Goal: Transaction & Acquisition: Subscribe to service/newsletter

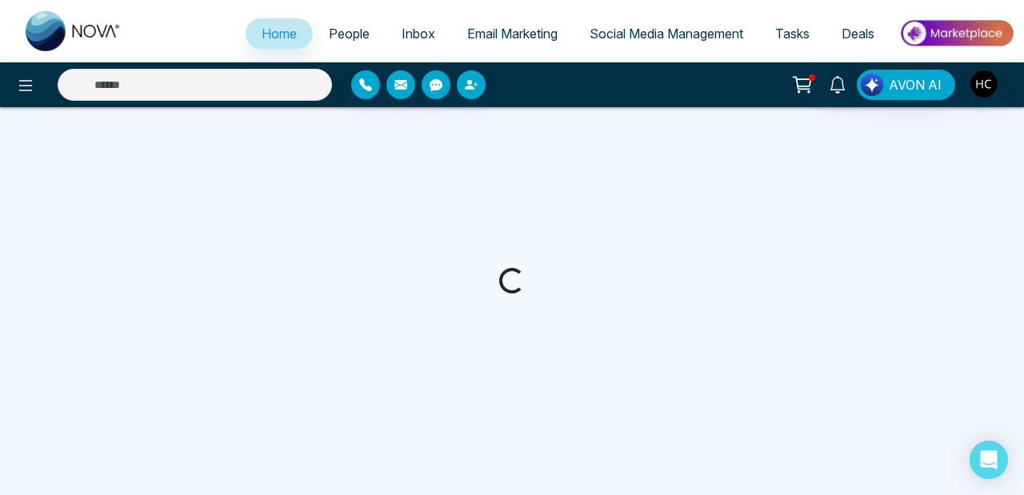
select select "*"
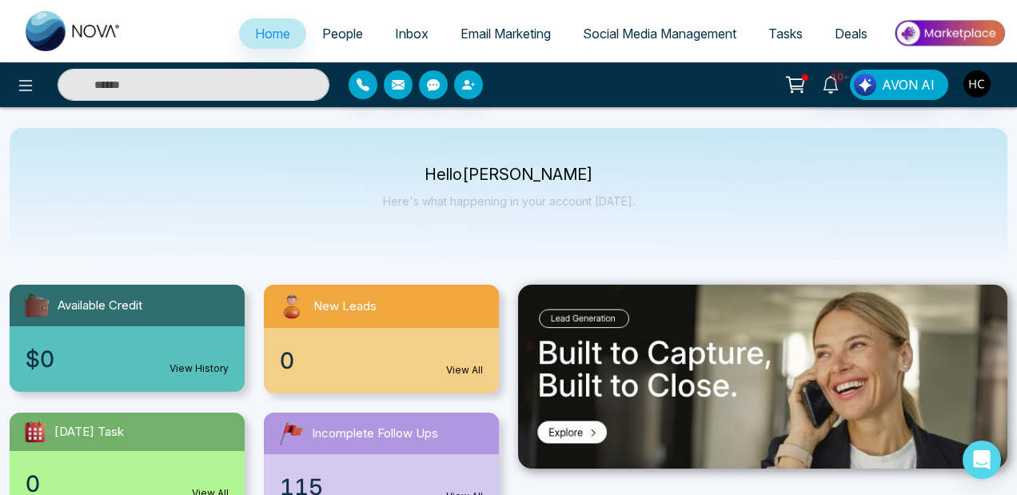
click at [231, 89] on input "text" at bounding box center [194, 85] width 272 height 32
type input "*"
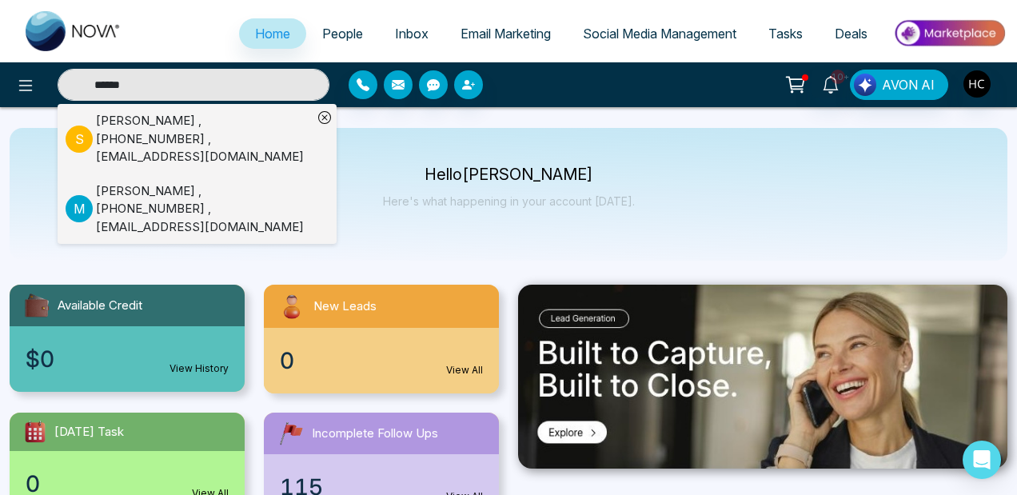
type input "******"
click at [210, 131] on div "[PERSON_NAME] , [PHONE_NUMBER] , [EMAIL_ADDRESS][DOMAIN_NAME]" at bounding box center [204, 139] width 217 height 54
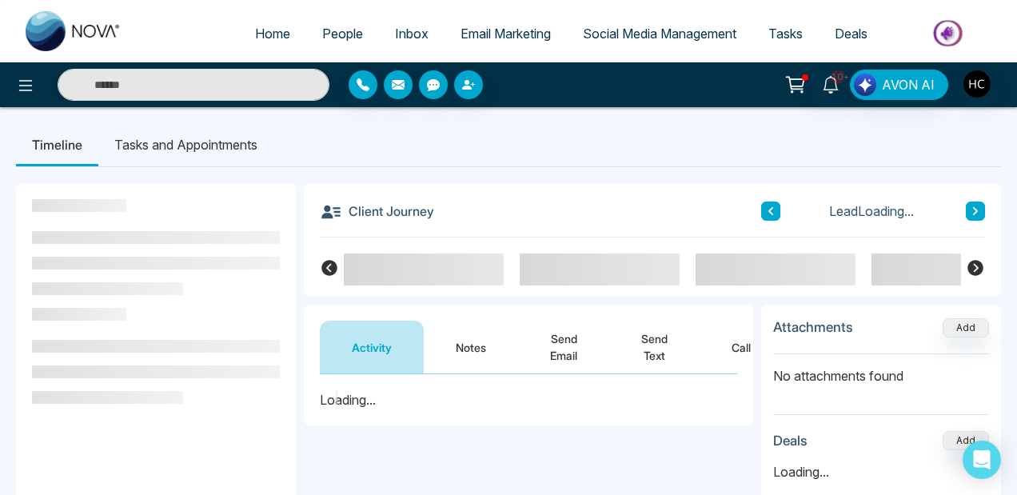
click at [466, 354] on button "Notes" at bounding box center [471, 347] width 94 height 53
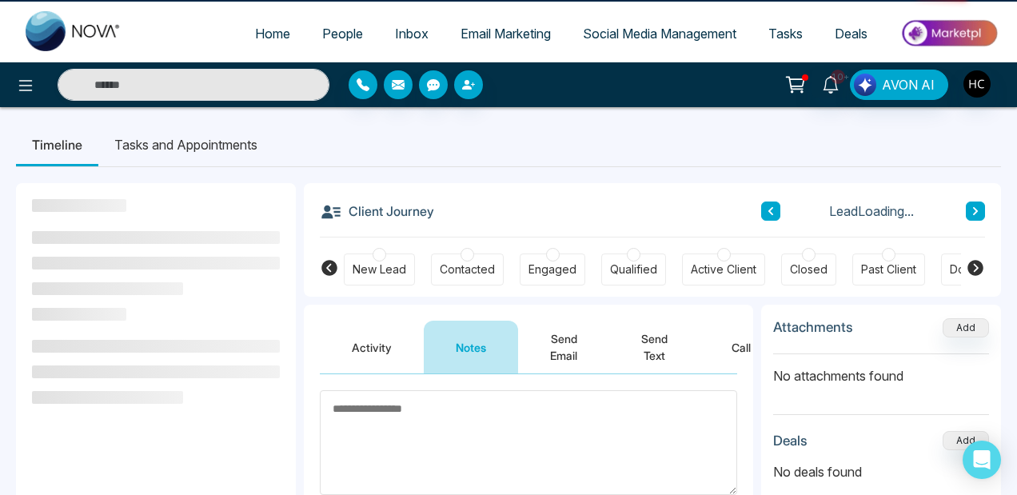
click at [417, 444] on textarea at bounding box center [528, 442] width 417 height 105
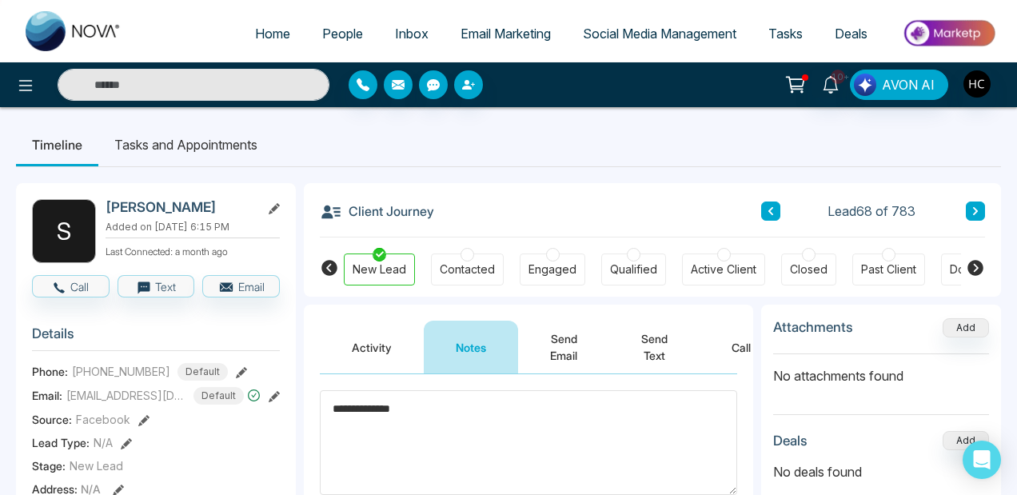
click at [479, 270] on div "Contacted" at bounding box center [467, 269] width 55 height 16
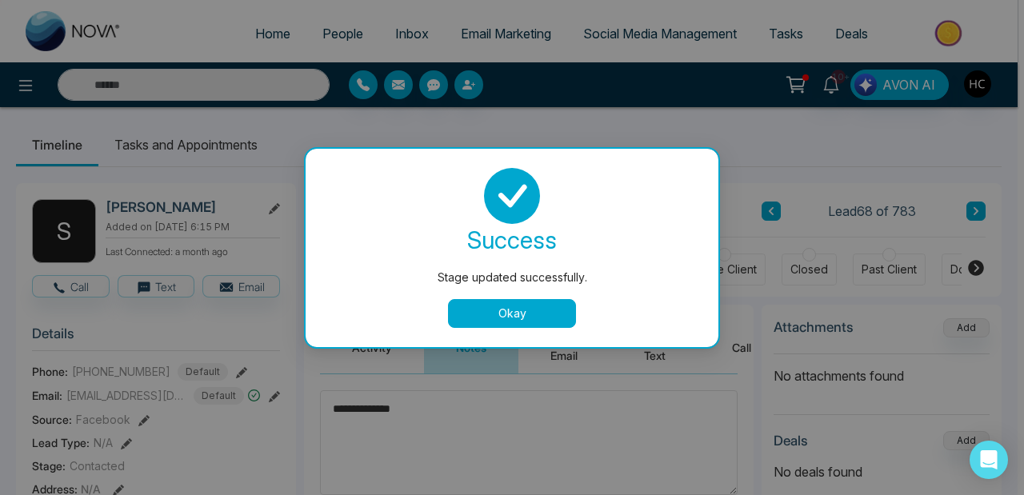
click at [540, 310] on button "Okay" at bounding box center [512, 313] width 128 height 29
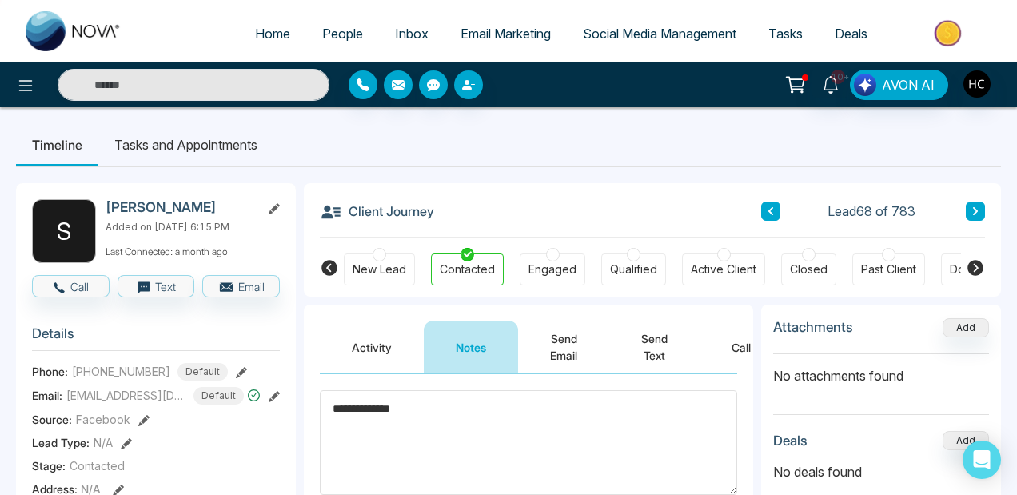
click at [383, 413] on textarea "**********" at bounding box center [528, 442] width 417 height 105
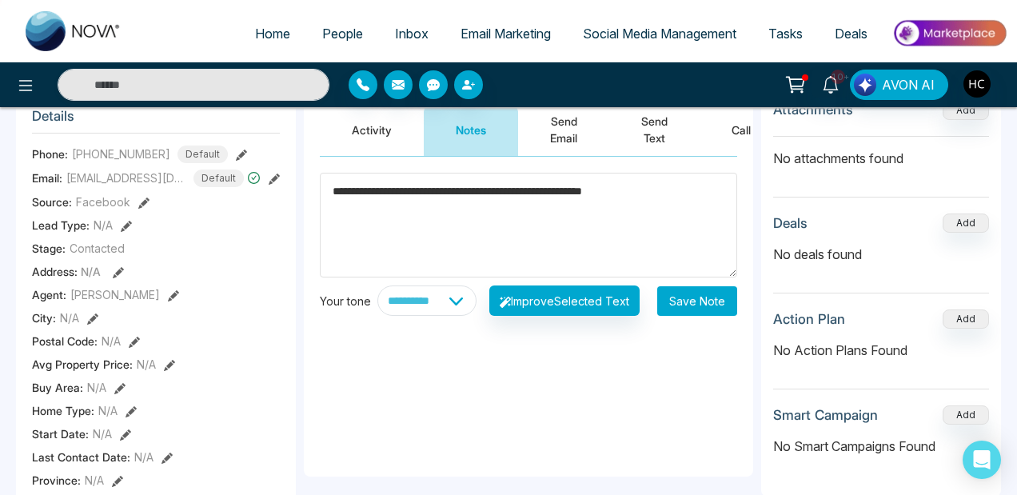
scroll to position [227, 0]
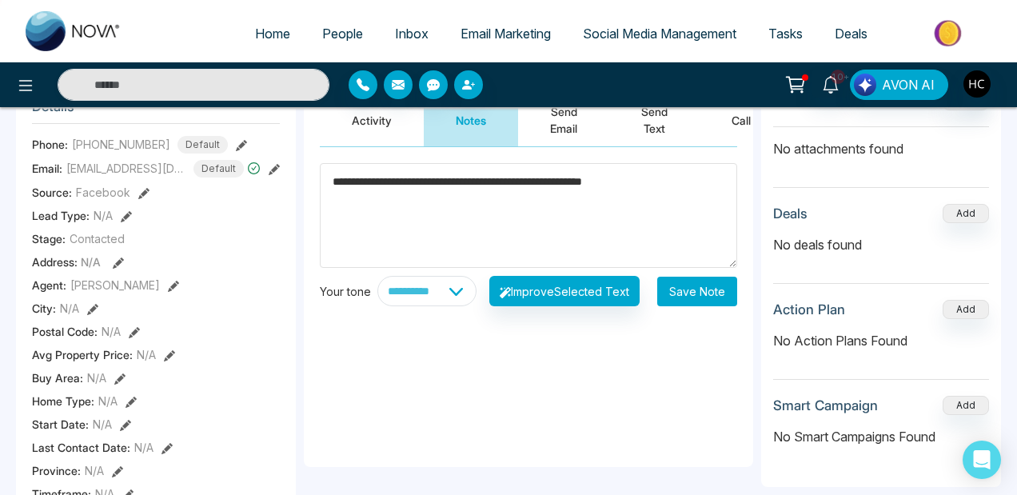
type textarea "**********"
click at [703, 289] on button "Save Note" at bounding box center [697, 292] width 80 height 30
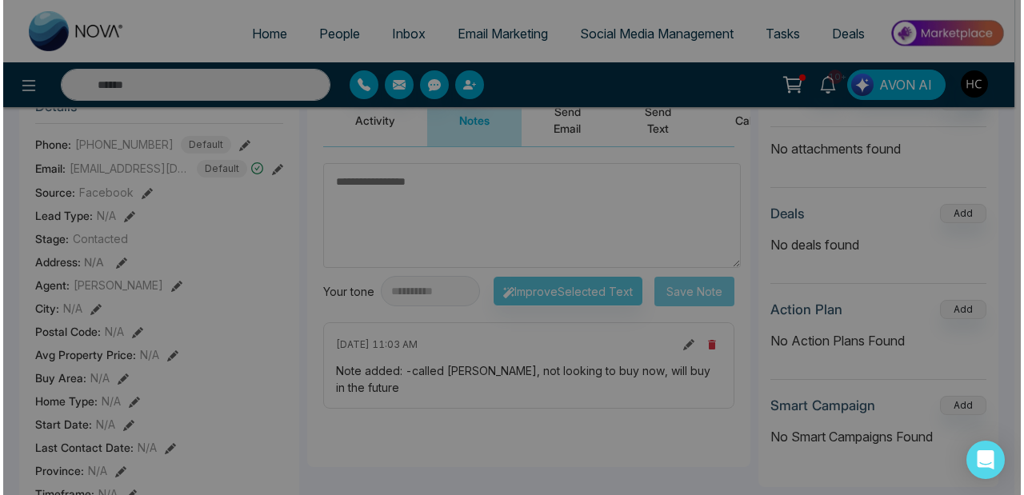
scroll to position [0, 0]
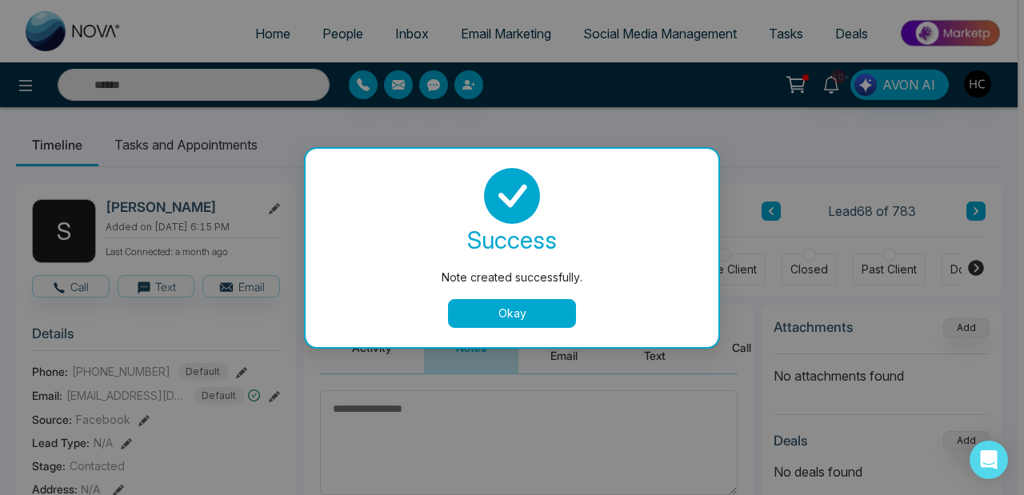
click at [497, 310] on button "Okay" at bounding box center [512, 313] width 128 height 29
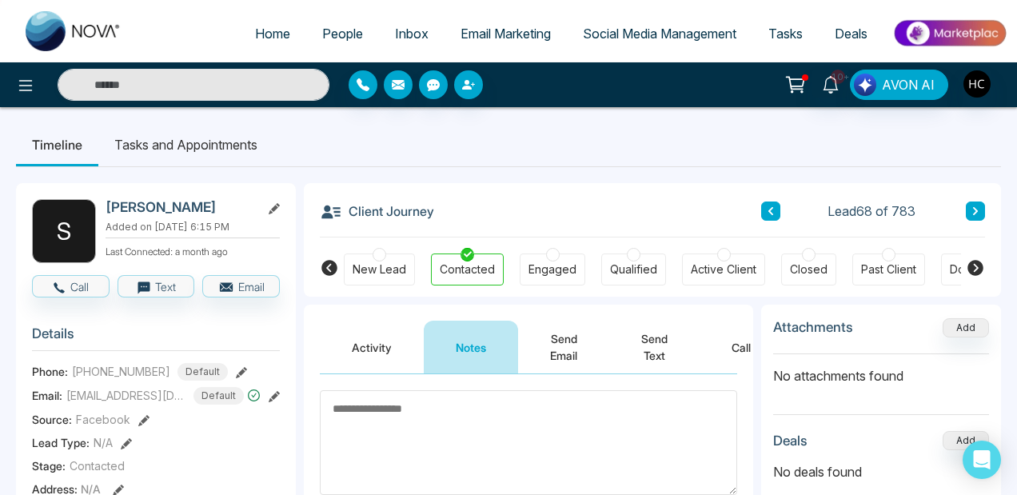
click at [322, 31] on span "People" at bounding box center [342, 34] width 41 height 16
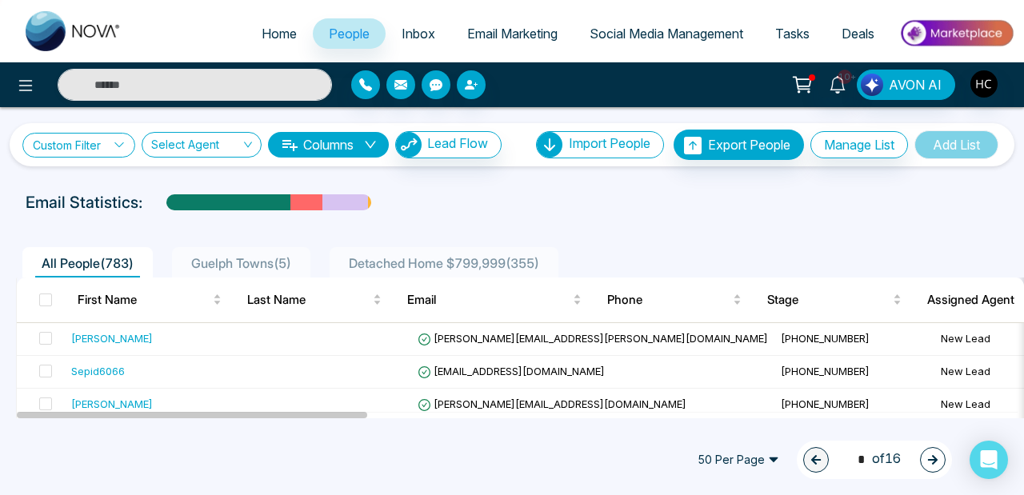
click at [110, 150] on link "Custom Filter" at bounding box center [78, 145] width 113 height 25
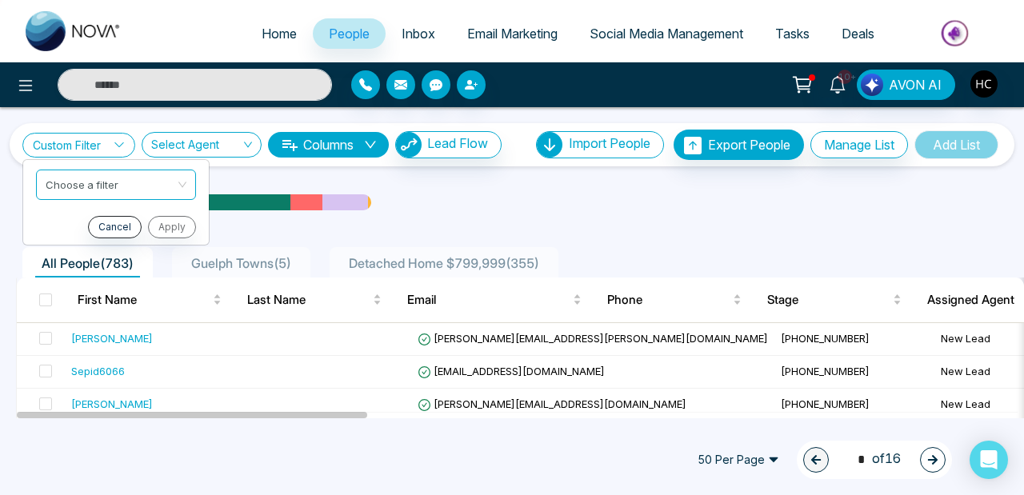
click at [110, 150] on link "Custom Filter" at bounding box center [78, 145] width 113 height 25
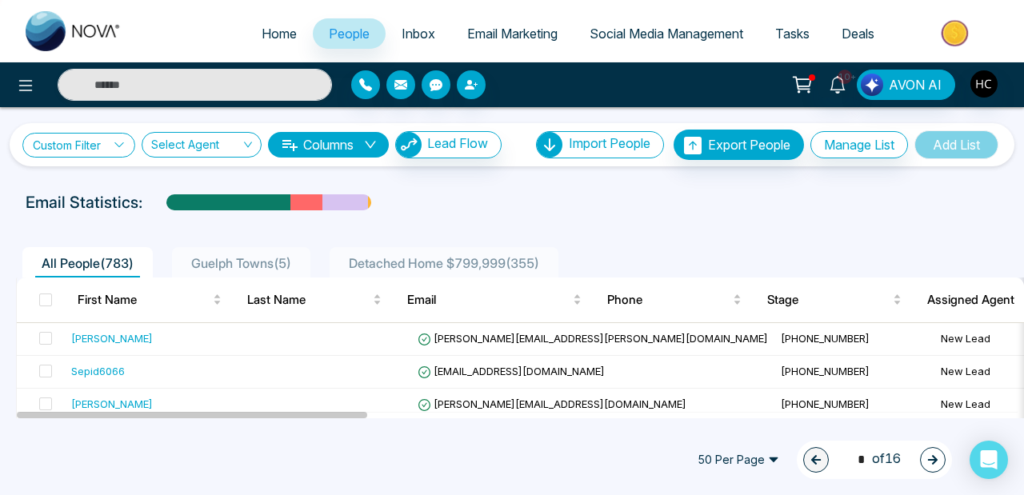
click at [109, 143] on link "Custom Filter" at bounding box center [78, 145] width 113 height 25
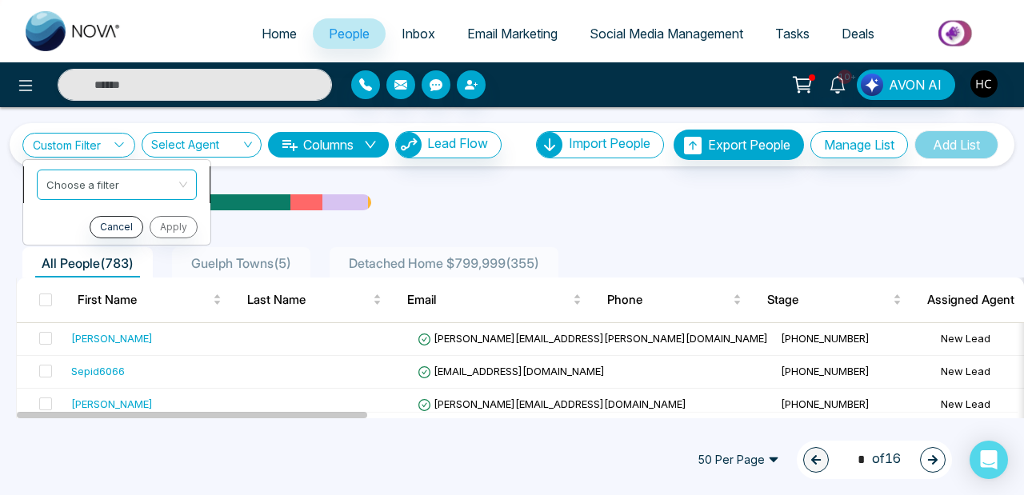
click at [104, 188] on input "search" at bounding box center [111, 182] width 130 height 24
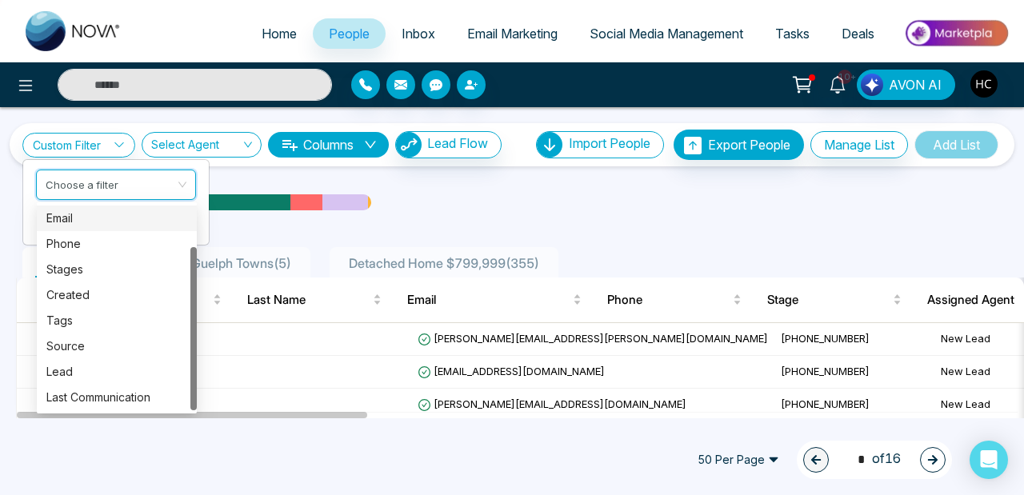
scroll to position [1, 0]
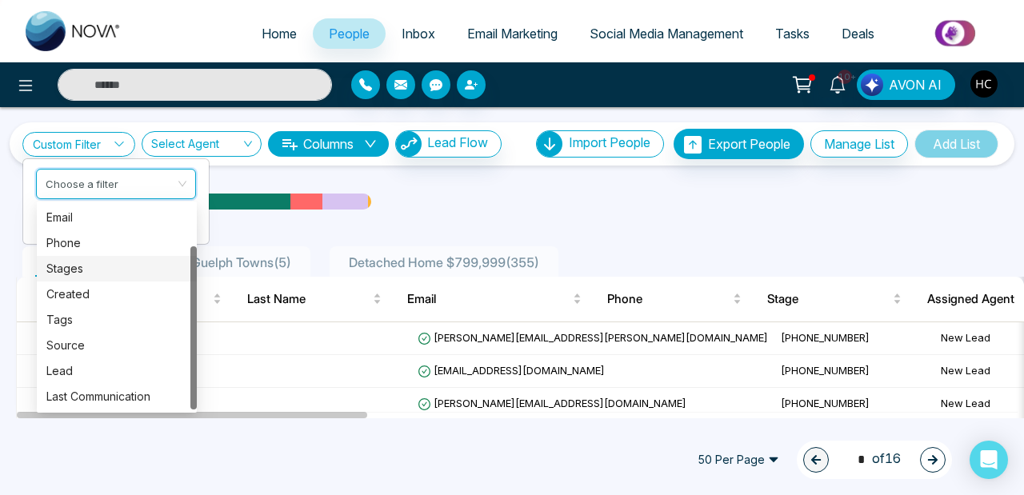
click at [98, 269] on div "Stages" at bounding box center [116, 269] width 141 height 18
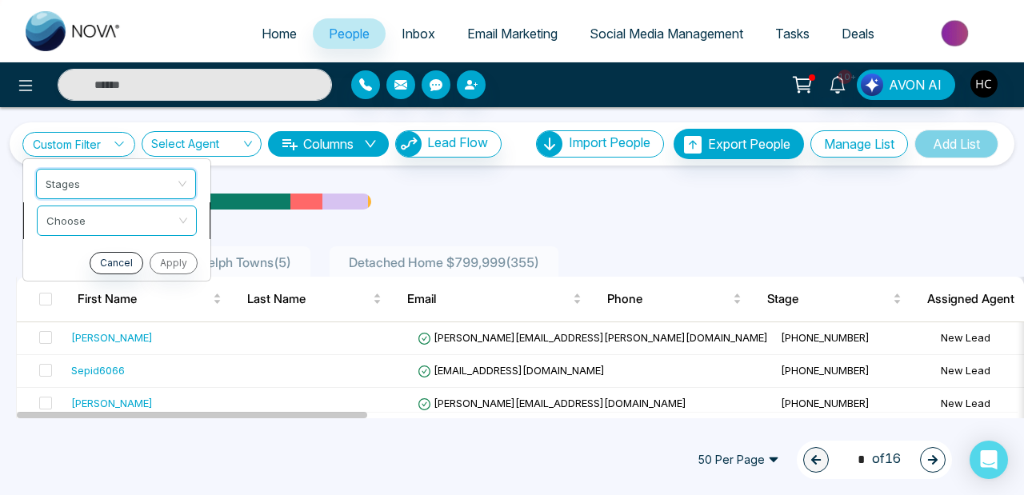
click at [119, 231] on span at bounding box center [111, 220] width 130 height 29
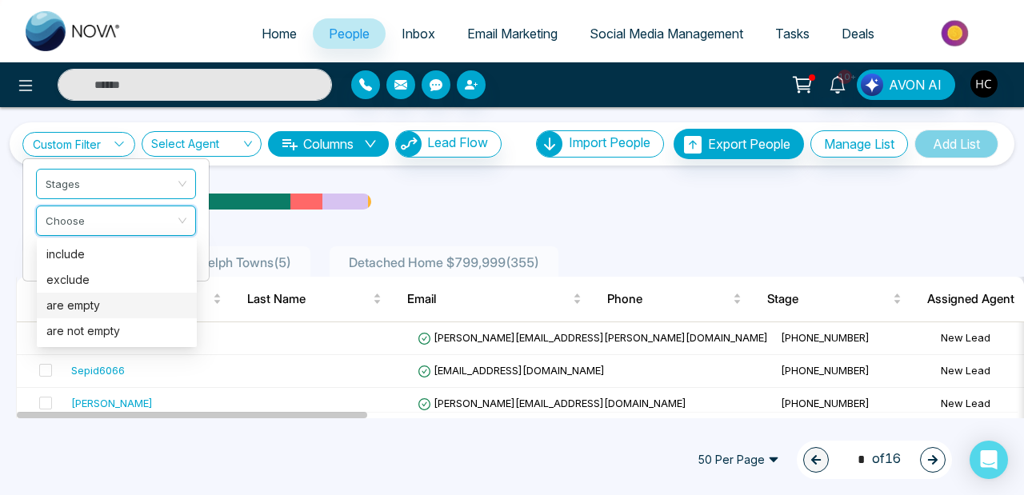
scroll to position [0, 0]
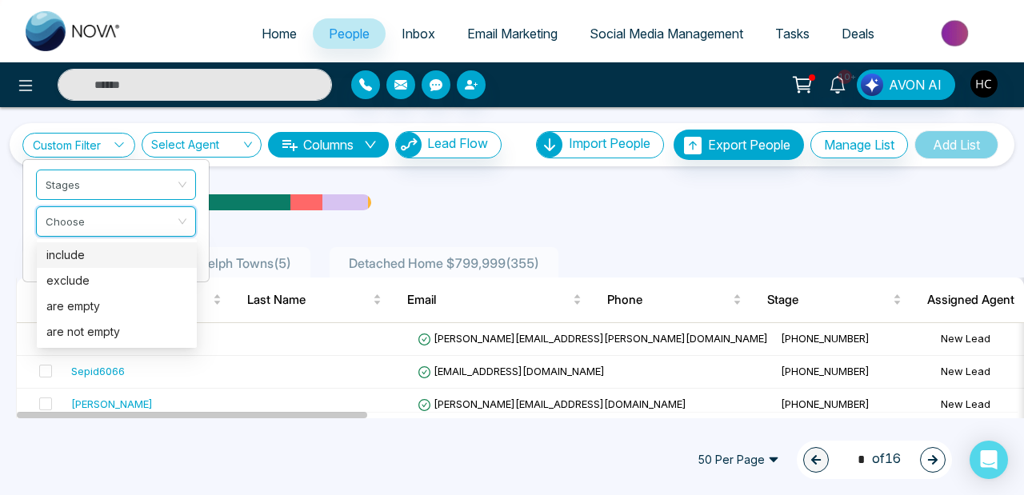
click at [133, 257] on div "include" at bounding box center [116, 255] width 141 height 18
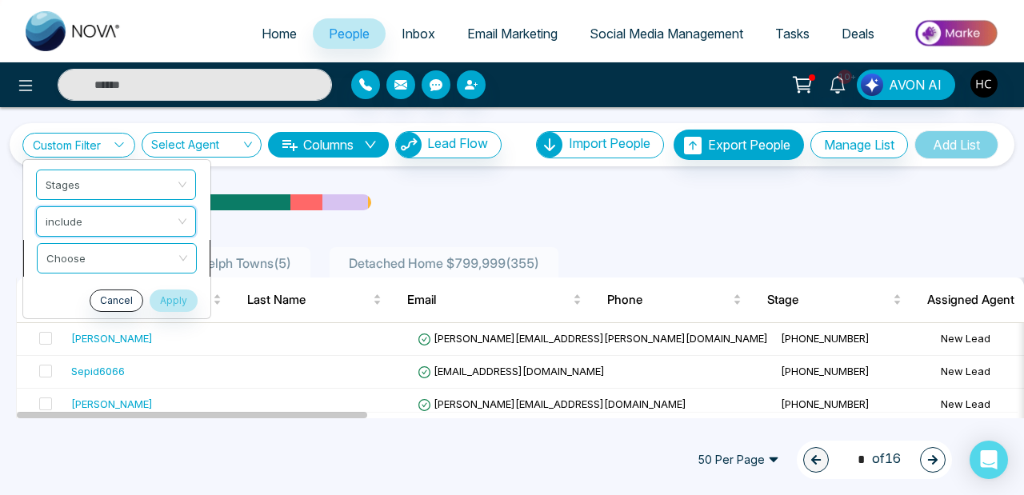
click at [121, 271] on span at bounding box center [111, 258] width 130 height 29
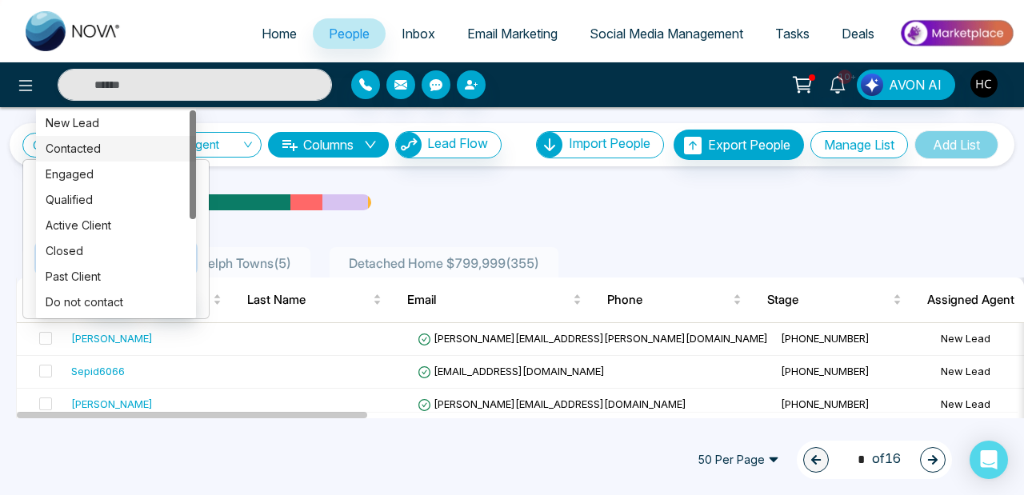
click at [121, 147] on div "Contacted" at bounding box center [116, 149] width 141 height 18
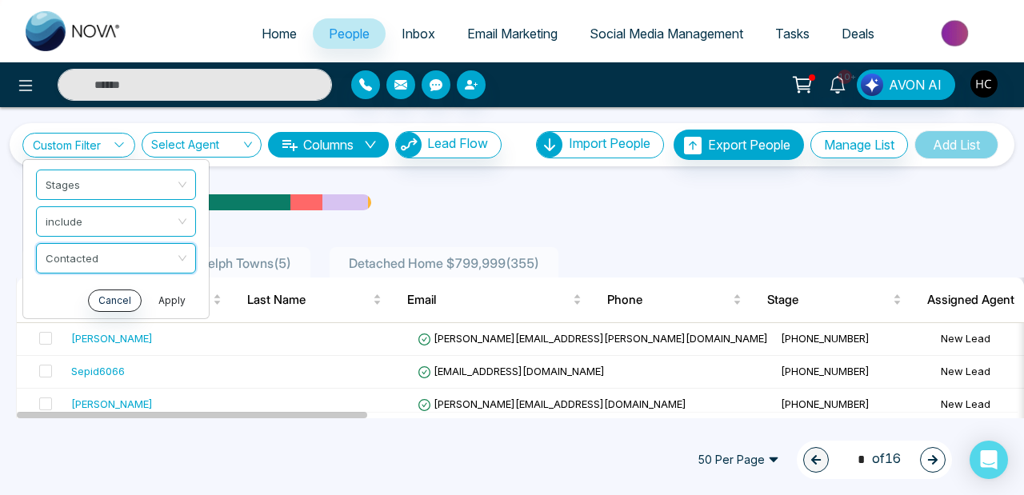
click at [168, 301] on button "Apply" at bounding box center [172, 300] width 48 height 22
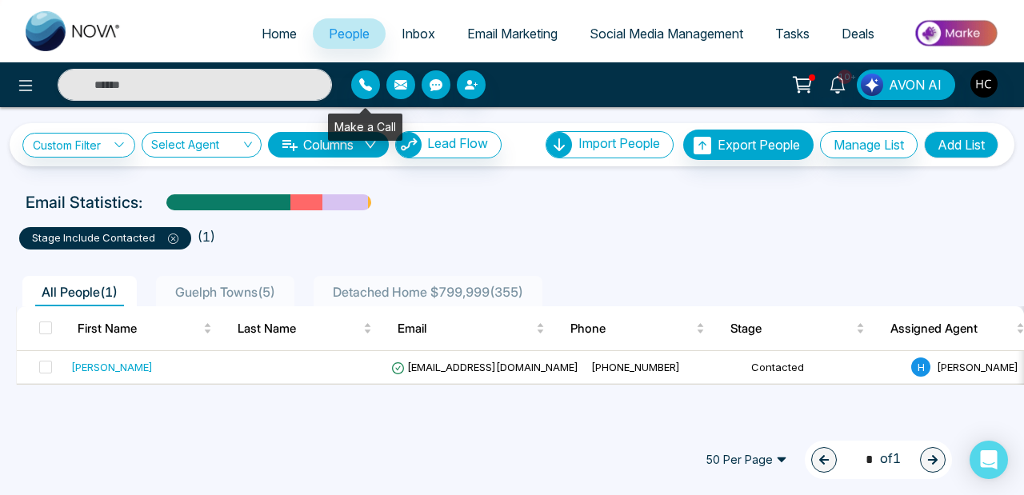
click at [338, 34] on span "People" at bounding box center [349, 34] width 41 height 16
click at [169, 237] on icon at bounding box center [173, 238] width 10 height 10
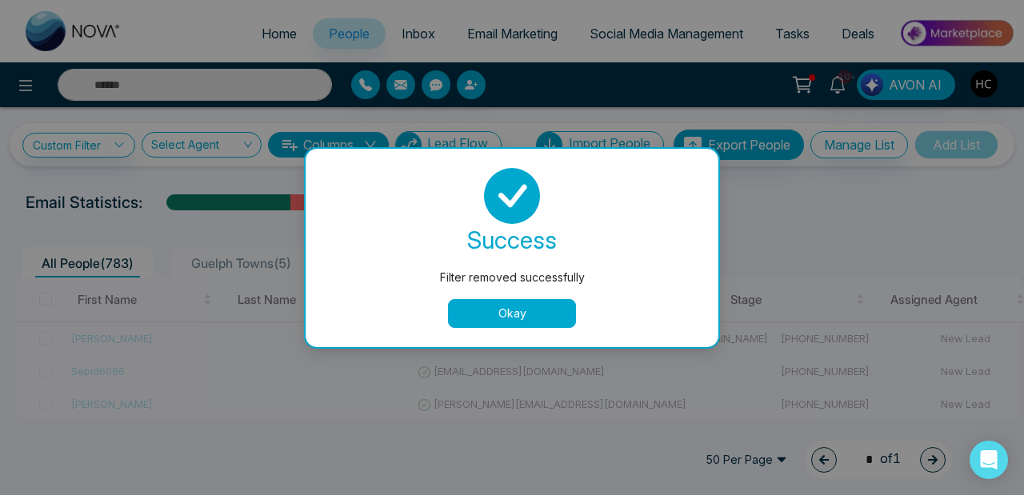
click at [500, 318] on button "Okay" at bounding box center [512, 313] width 128 height 29
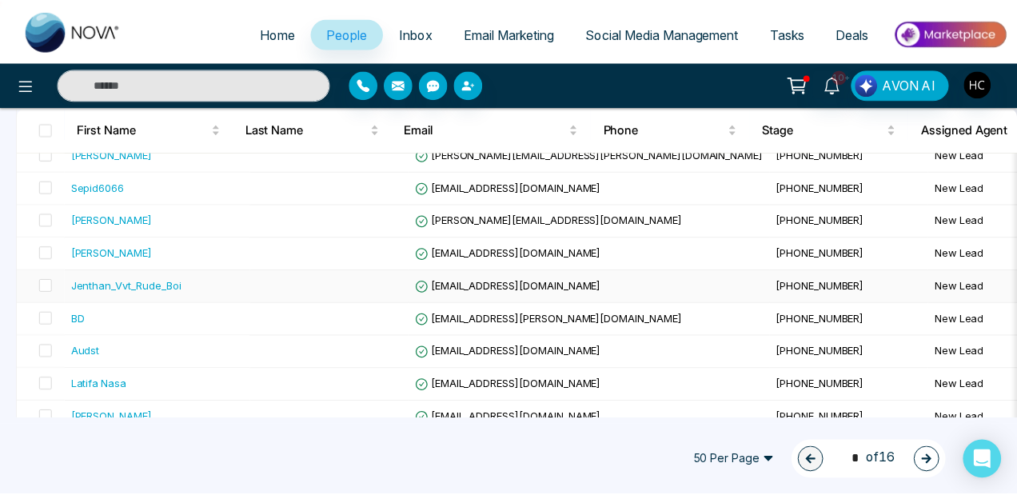
scroll to position [146, 0]
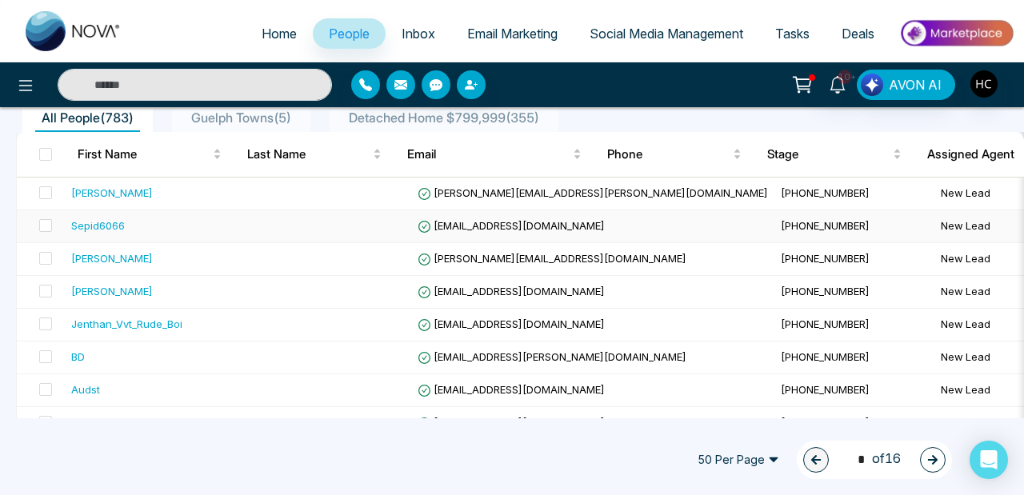
click at [105, 223] on div "Sepid6066" at bounding box center [98, 225] width 54 height 16
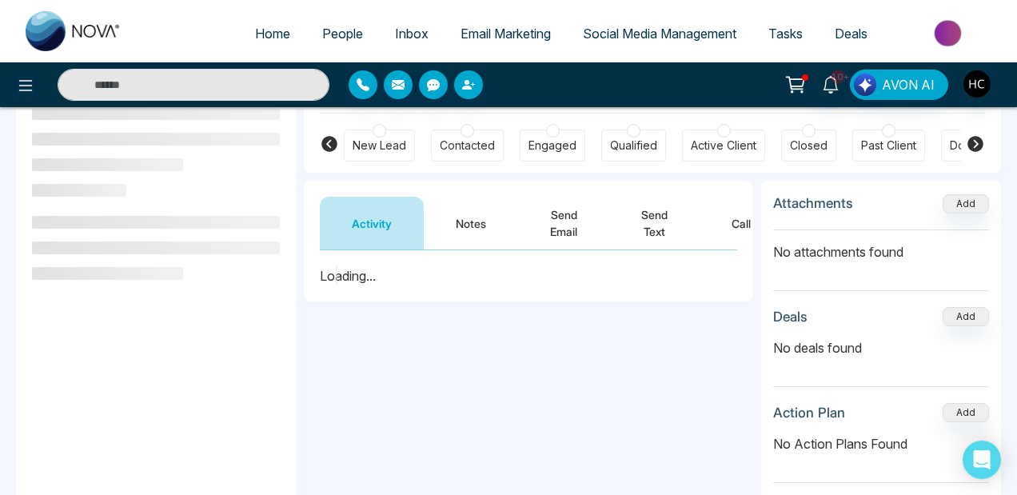
scroll to position [122, 0]
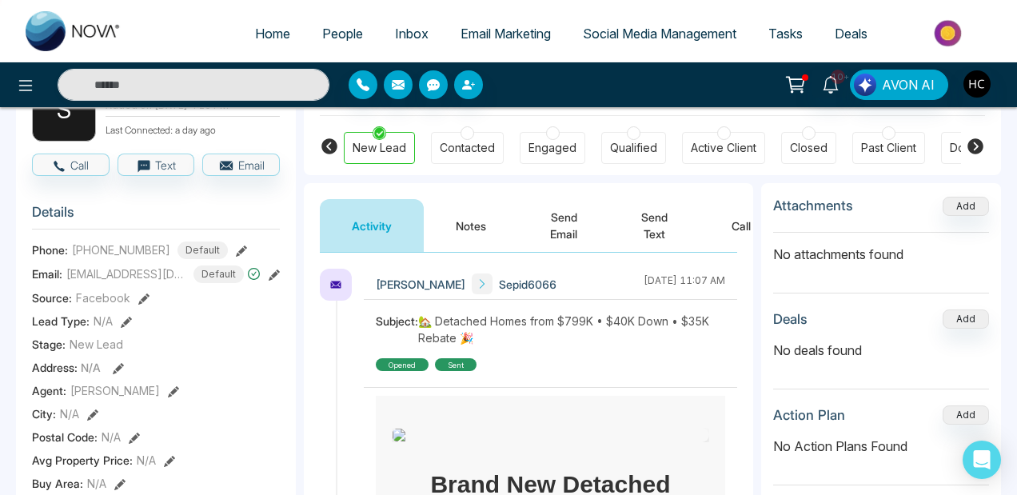
click at [460, 222] on button "Notes" at bounding box center [471, 225] width 94 height 53
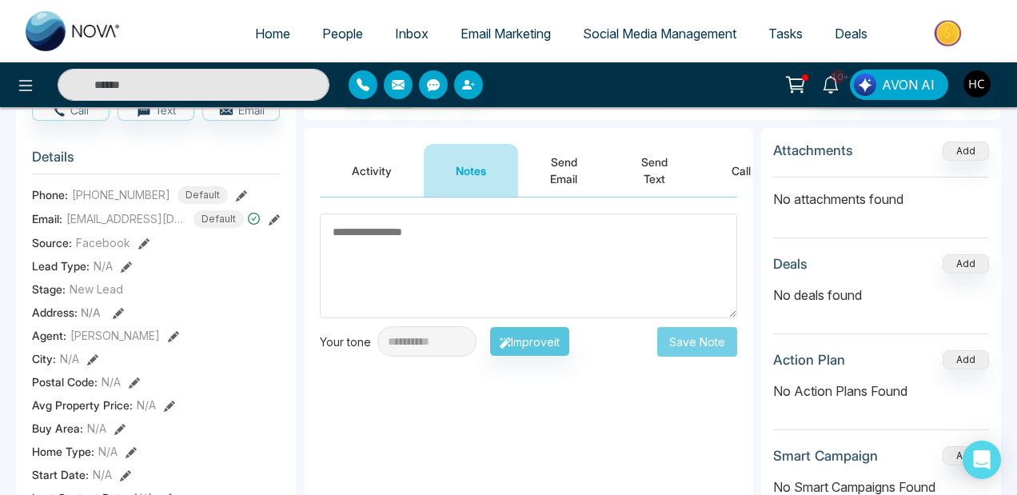
scroll to position [167, 0]
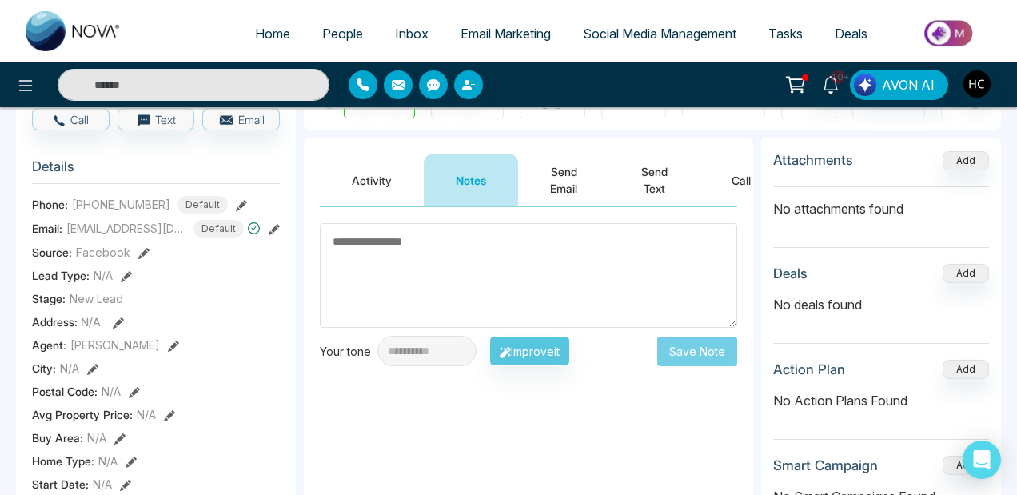
click at [366, 191] on button "Activity" at bounding box center [372, 180] width 104 height 53
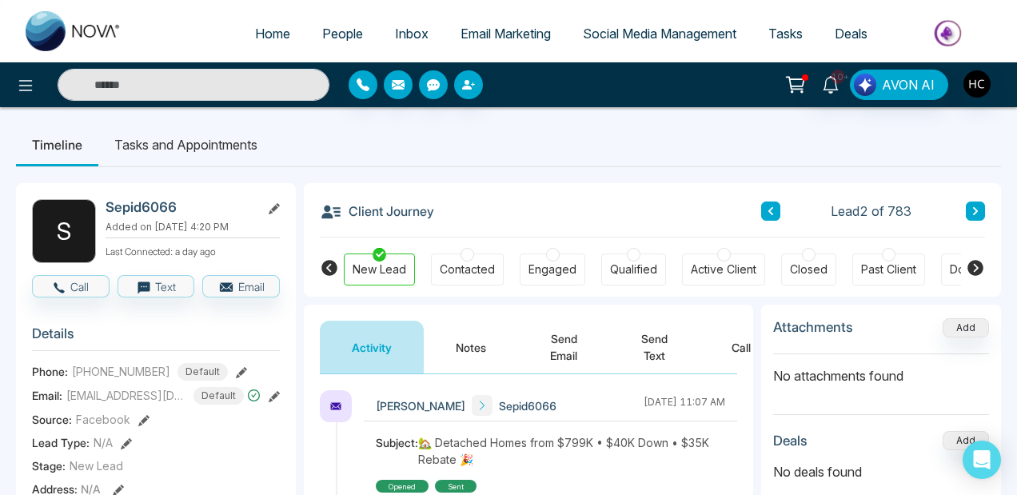
click at [460, 353] on button "Notes" at bounding box center [471, 347] width 94 height 53
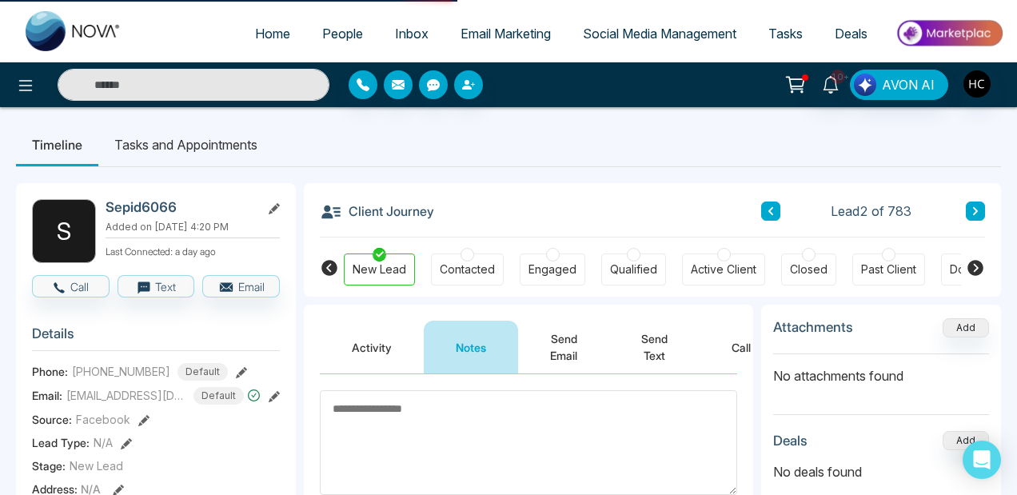
click at [374, 348] on button "Activity" at bounding box center [372, 347] width 104 height 53
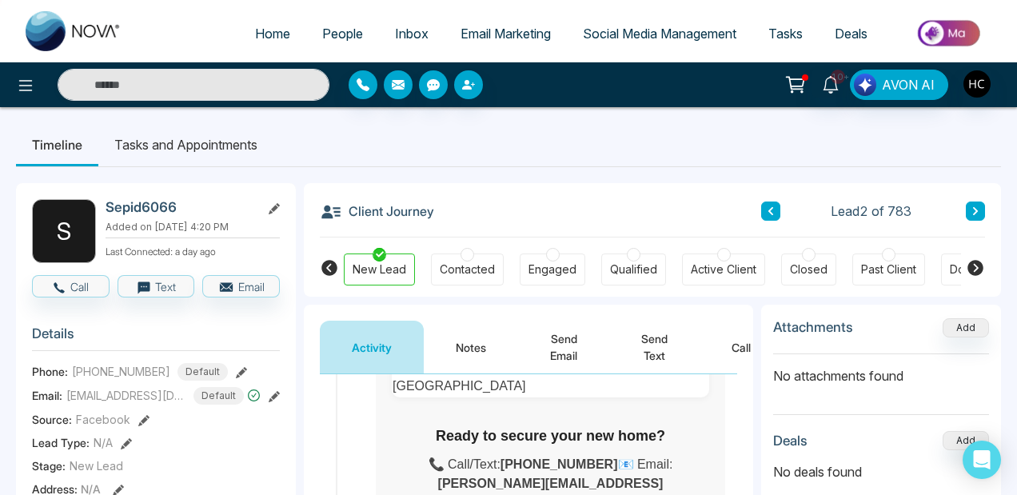
click at [979, 209] on icon at bounding box center [976, 211] width 8 height 10
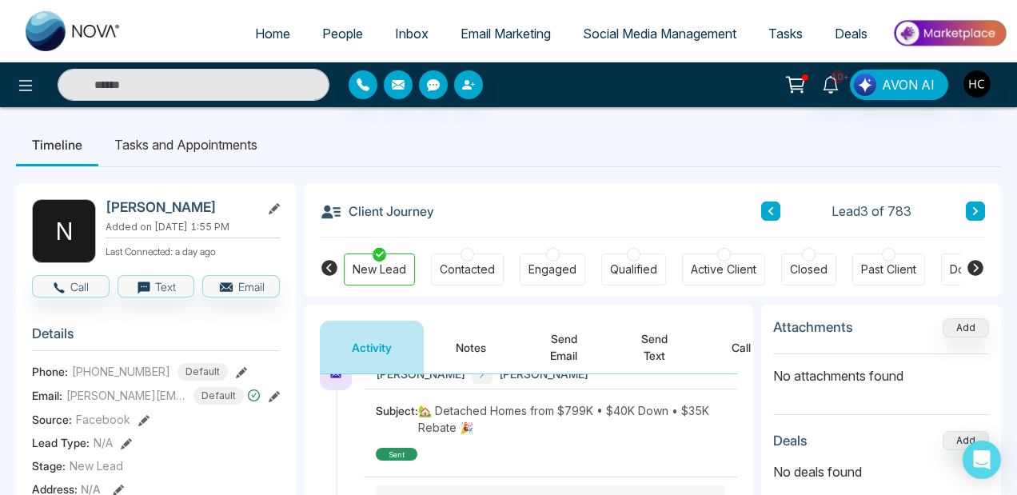
scroll to position [6, 0]
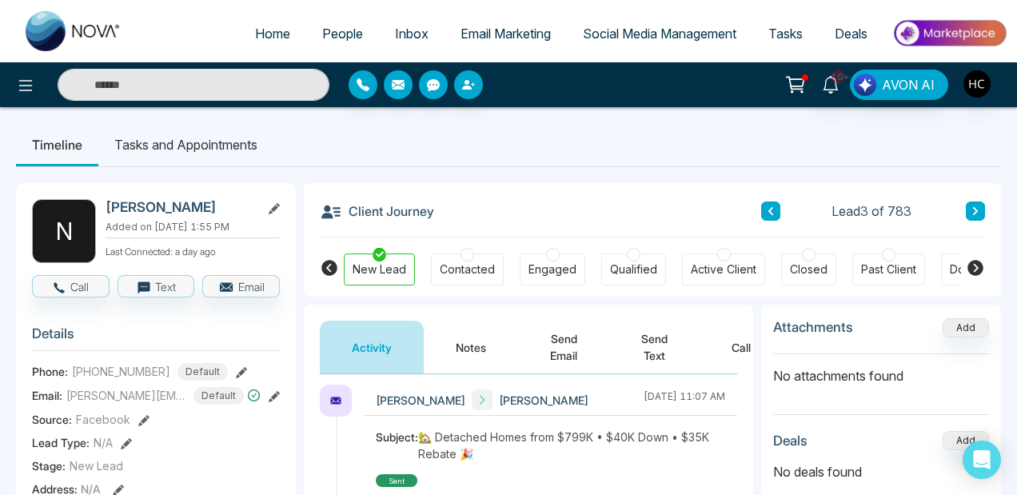
click at [470, 353] on button "Notes" at bounding box center [471, 347] width 94 height 53
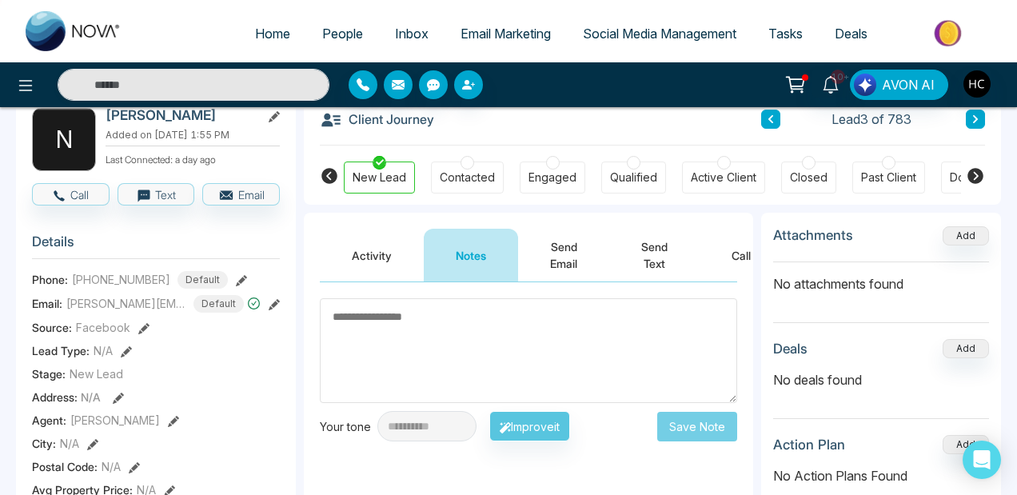
scroll to position [90, 0]
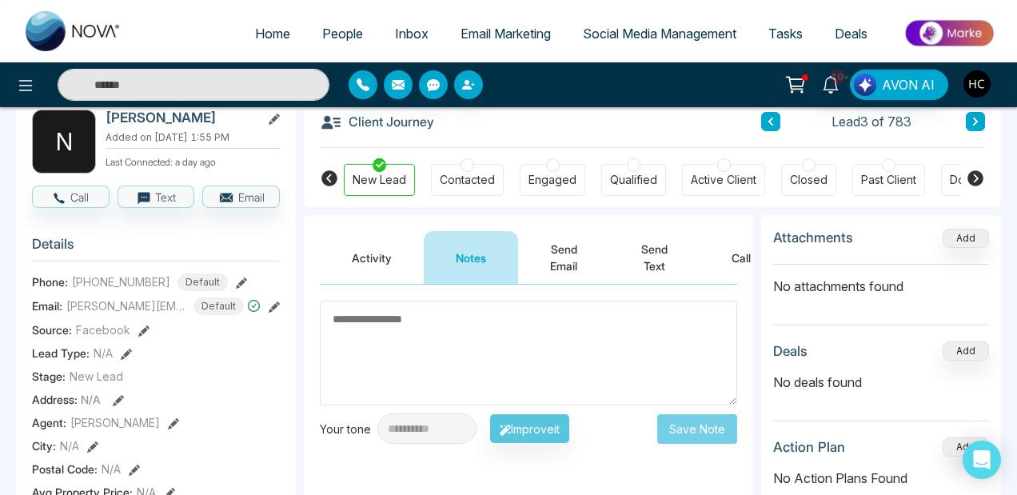
click at [978, 122] on icon at bounding box center [976, 122] width 8 height 10
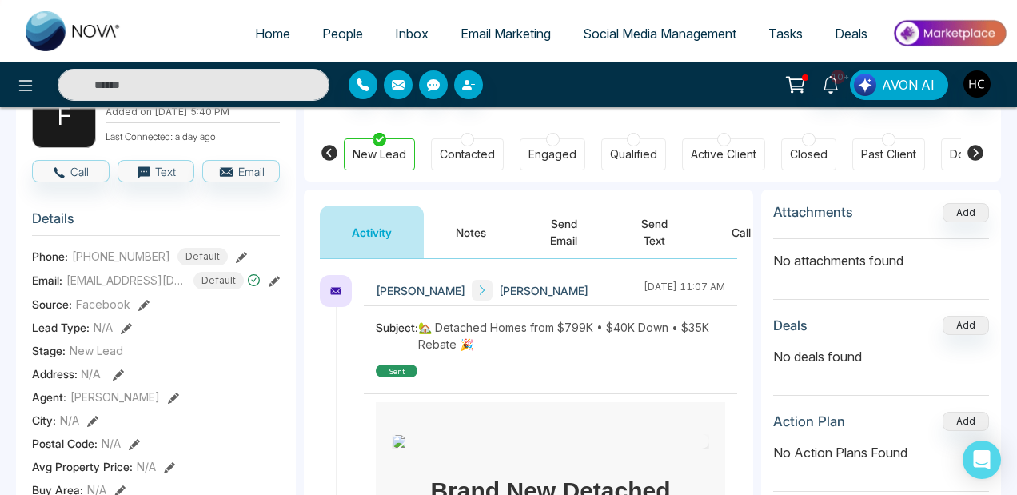
scroll to position [4, 0]
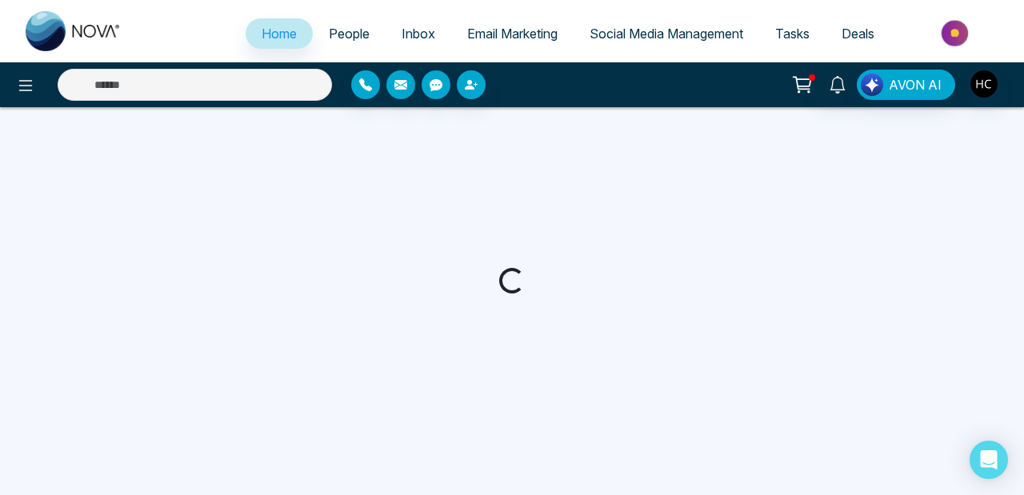
select select "*"
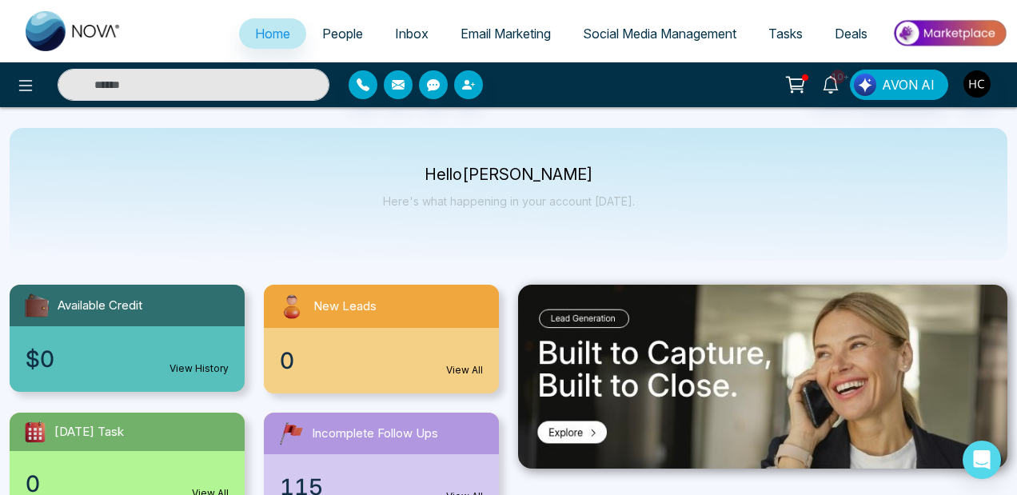
click at [516, 38] on span "Email Marketing" at bounding box center [506, 34] width 90 height 16
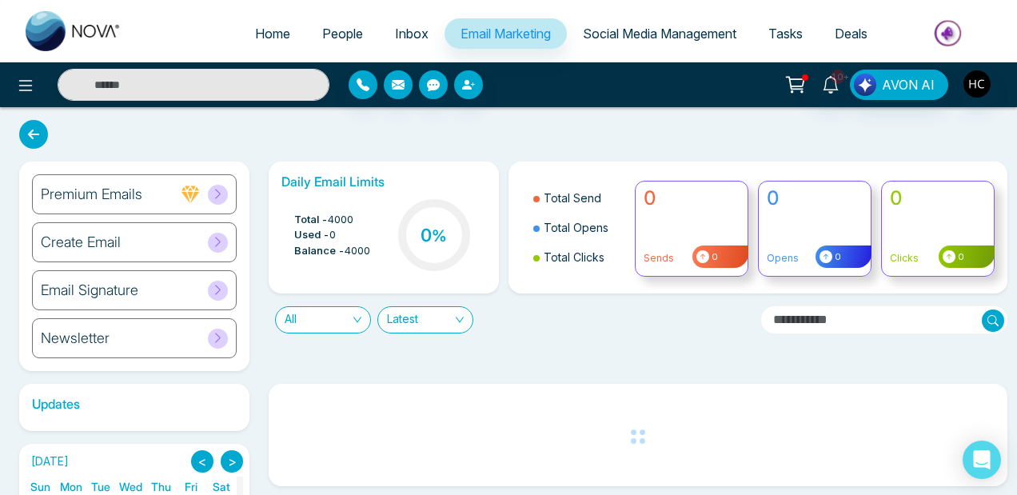
click at [179, 237] on div "Create Email" at bounding box center [134, 242] width 205 height 40
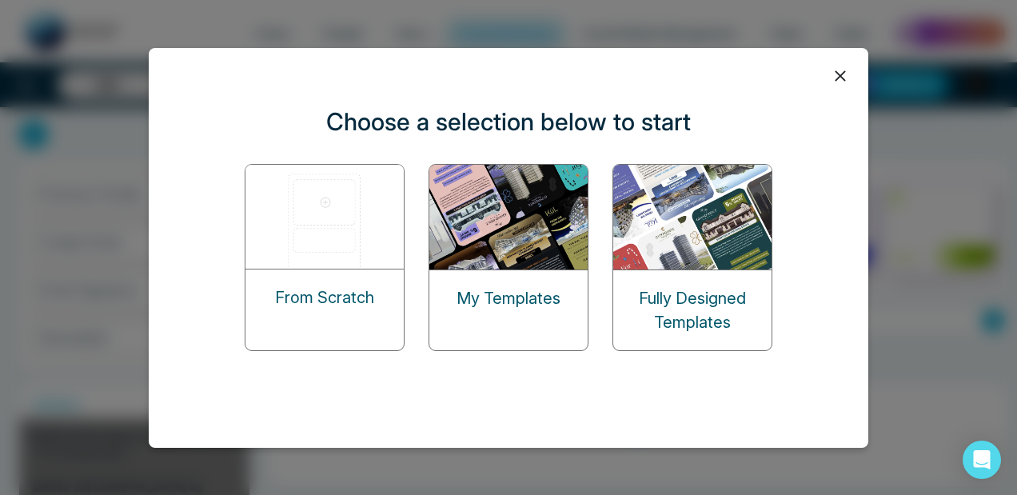
click at [357, 293] on p "From Scratch" at bounding box center [324, 297] width 99 height 24
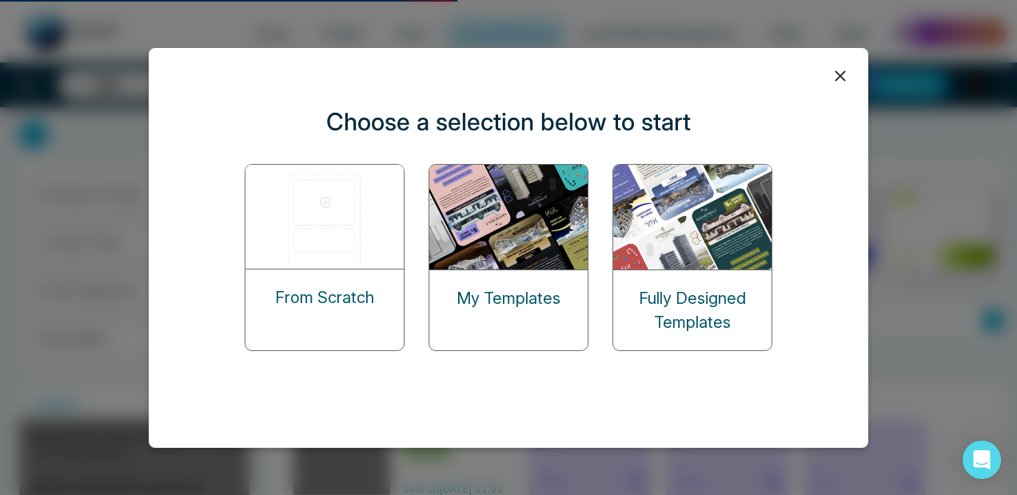
click at [377, 239] on img at bounding box center [325, 217] width 160 height 104
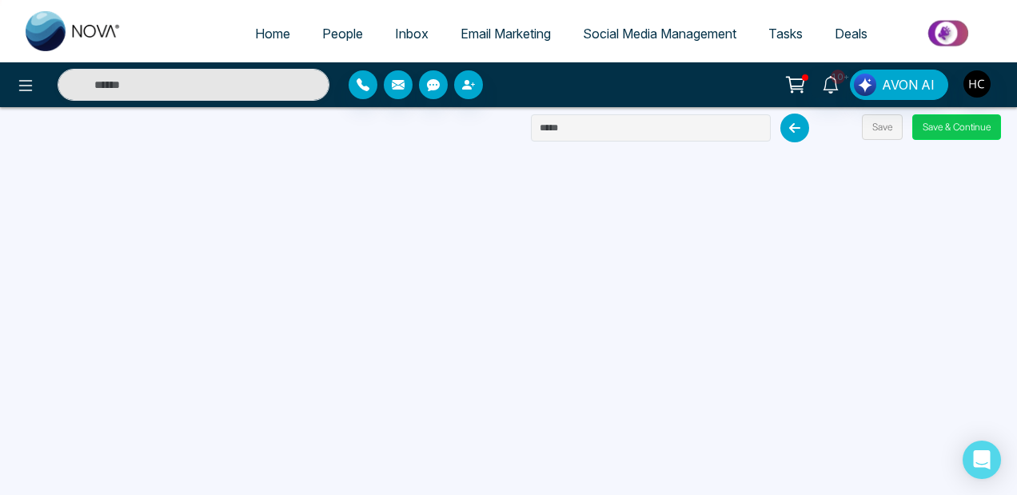
click at [941, 126] on button "Save & Continue" at bounding box center [956, 127] width 89 height 26
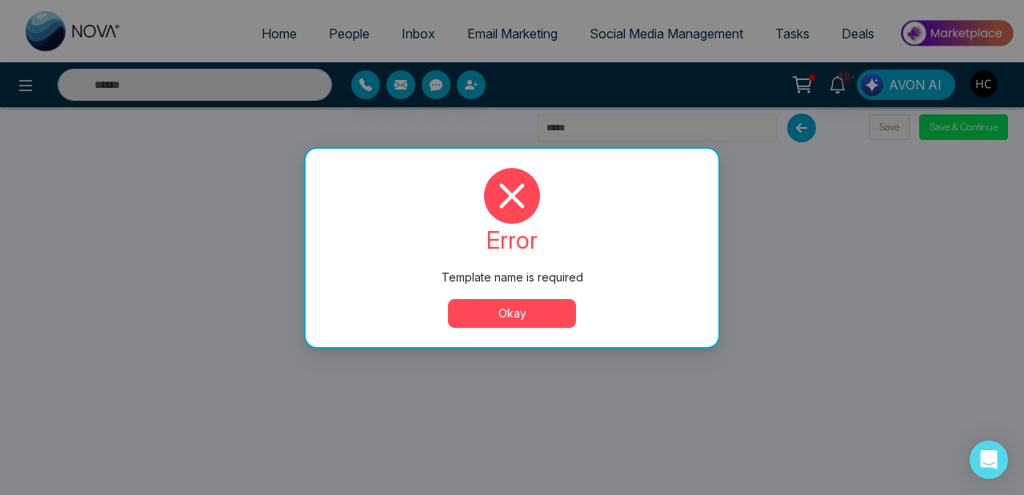
click at [509, 310] on button "Okay" at bounding box center [512, 313] width 128 height 29
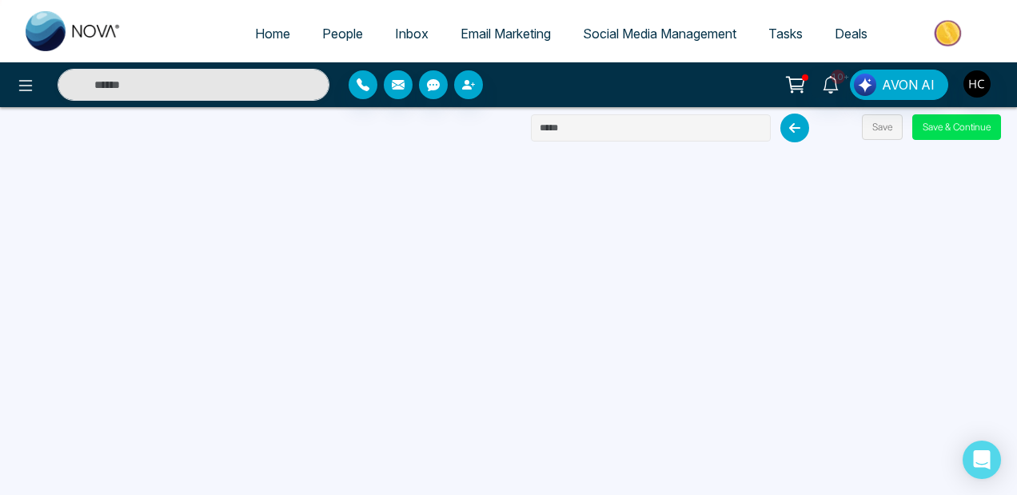
click at [560, 136] on input "text" at bounding box center [651, 127] width 240 height 27
type input "**********"
click at [957, 126] on button "Save & Continue" at bounding box center [956, 127] width 89 height 26
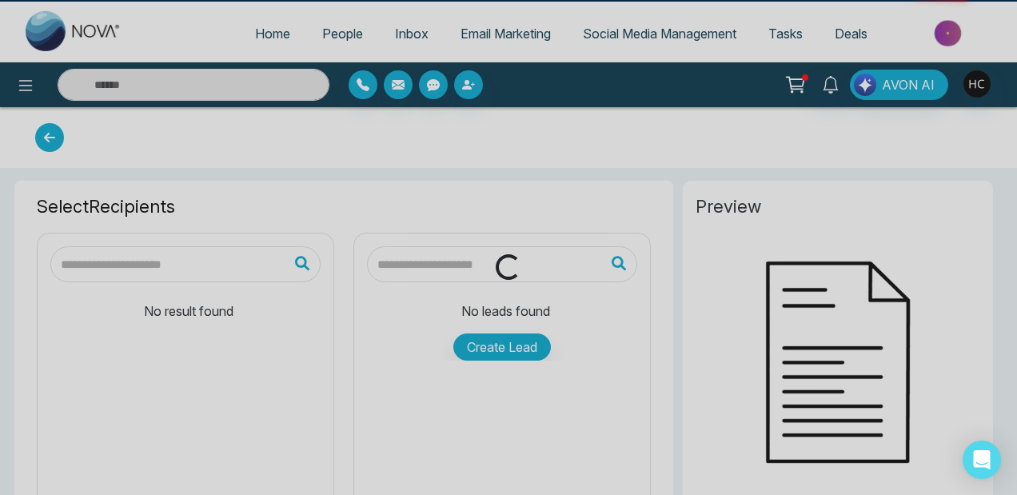
type input "**********"
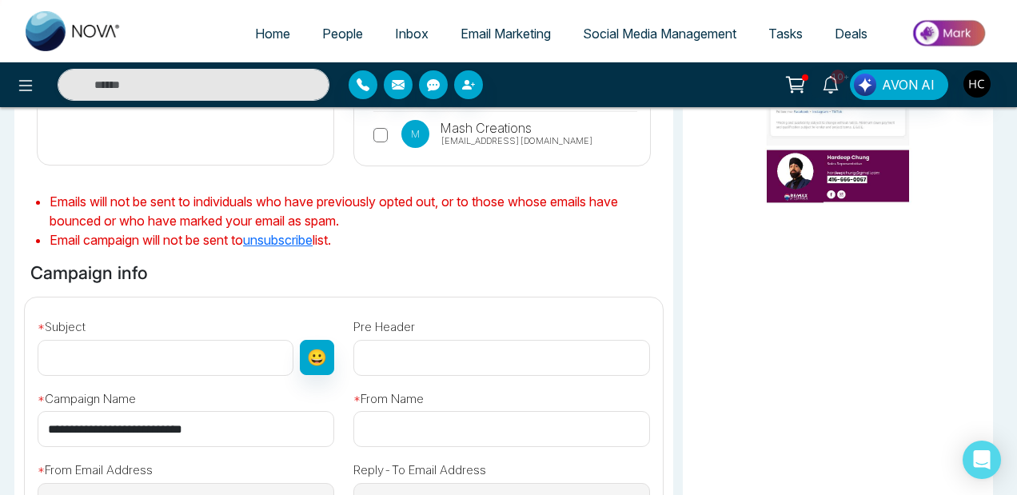
scroll to position [431, 0]
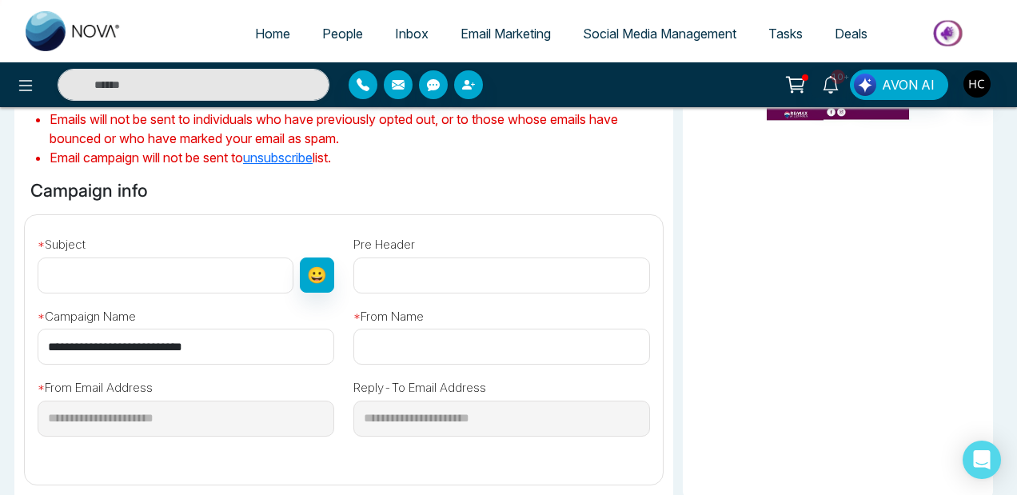
click at [166, 277] on input "text" at bounding box center [166, 275] width 256 height 36
paste input "**********"
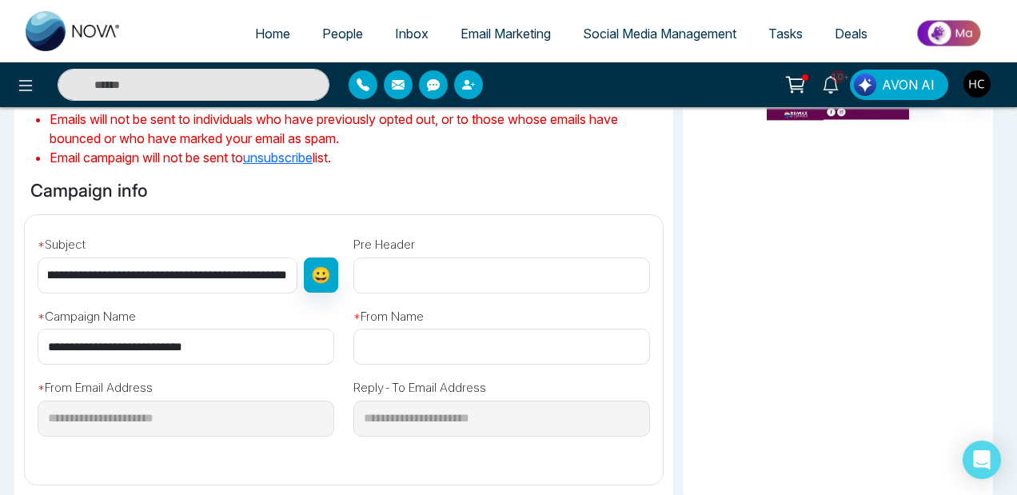
scroll to position [0, 0]
drag, startPoint x: 166, startPoint y: 275, endPoint x: 0, endPoint y: 275, distance: 165.5
click at [0, 275] on div "Select Recipients All People ( 783 ) Guelph Towns ( 5 ) Detached Home $799,999 …" at bounding box center [508, 221] width 1017 height 956
type input "**********"
click at [406, 340] on input "text" at bounding box center [501, 347] width 297 height 36
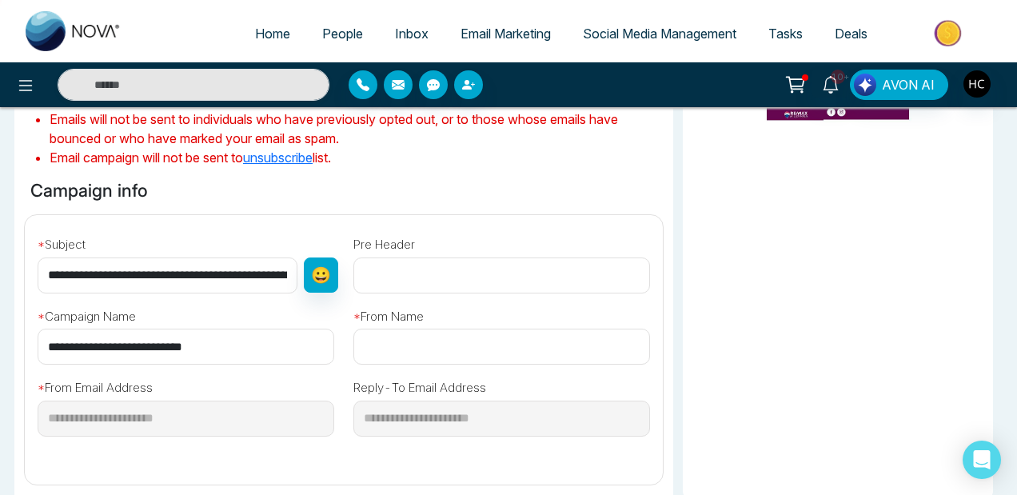
type input "**********"
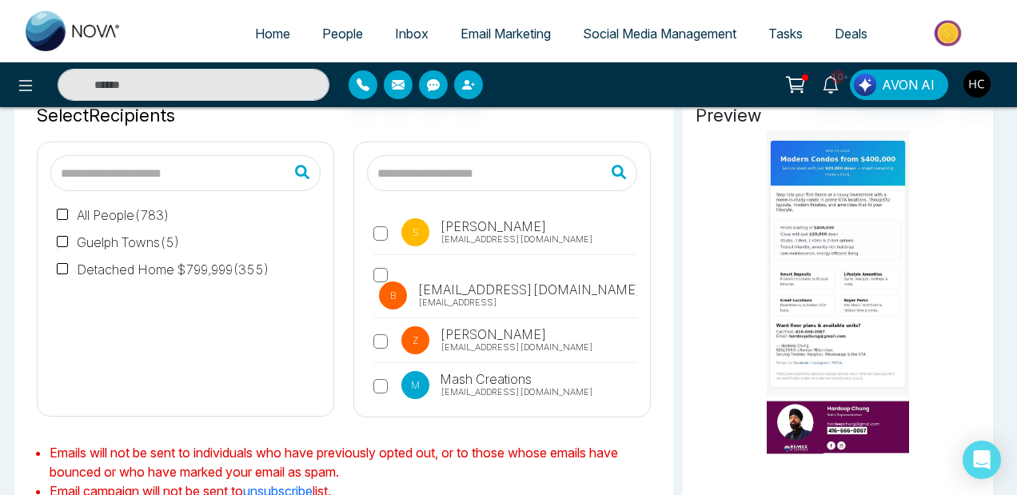
scroll to position [90, 0]
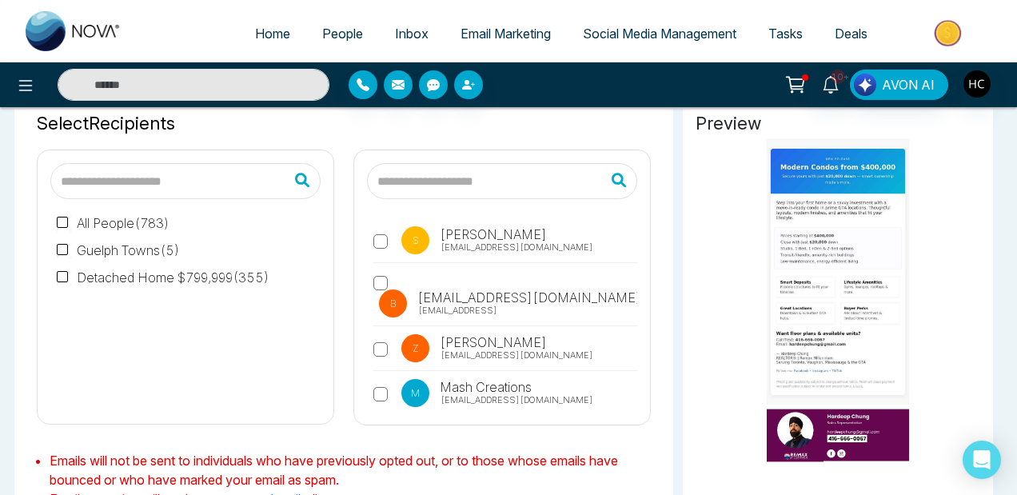
click at [82, 224] on label "All People ( 783 )" at bounding box center [113, 222] width 113 height 19
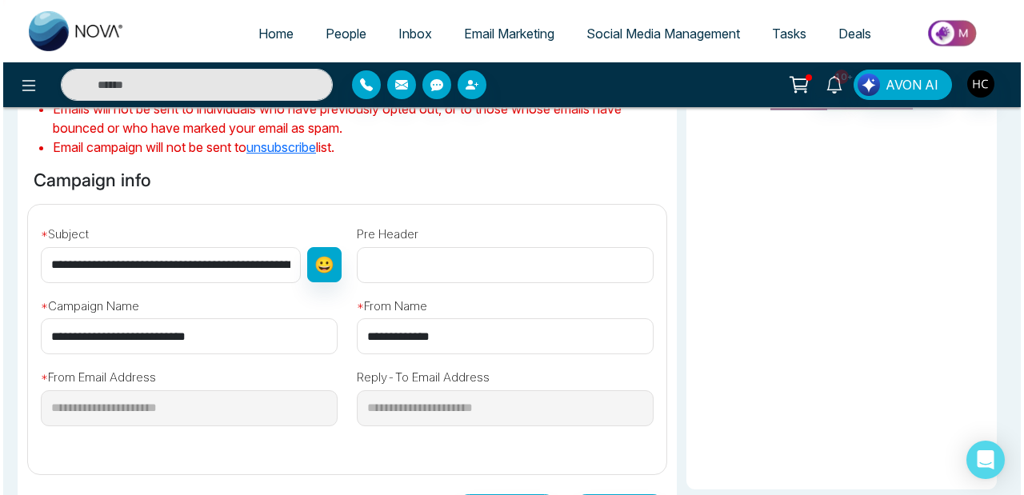
scroll to position [483, 0]
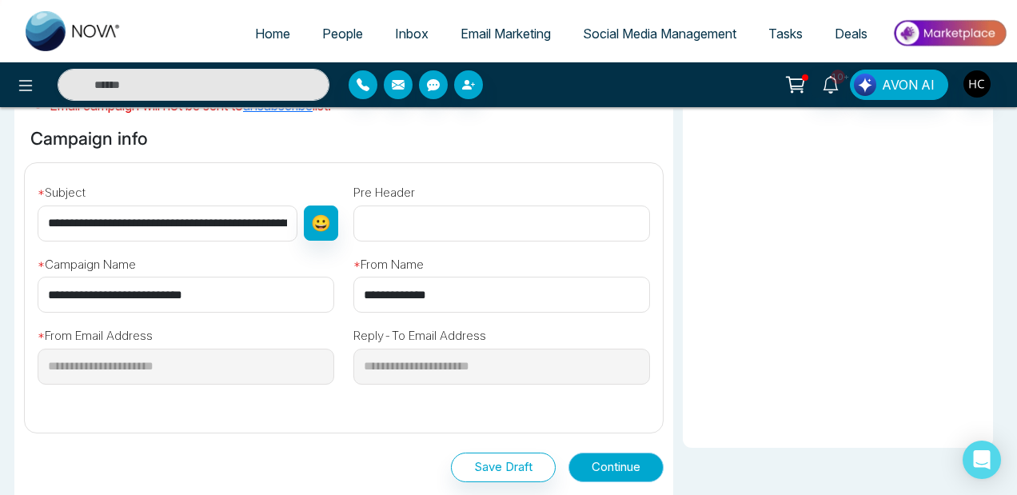
click at [628, 460] on button "Continue" at bounding box center [616, 468] width 95 height 30
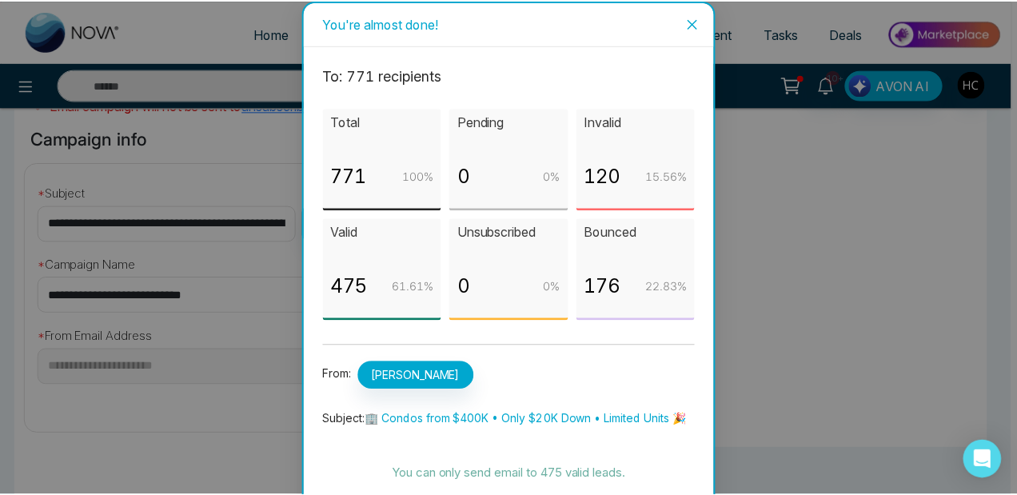
scroll to position [50, 0]
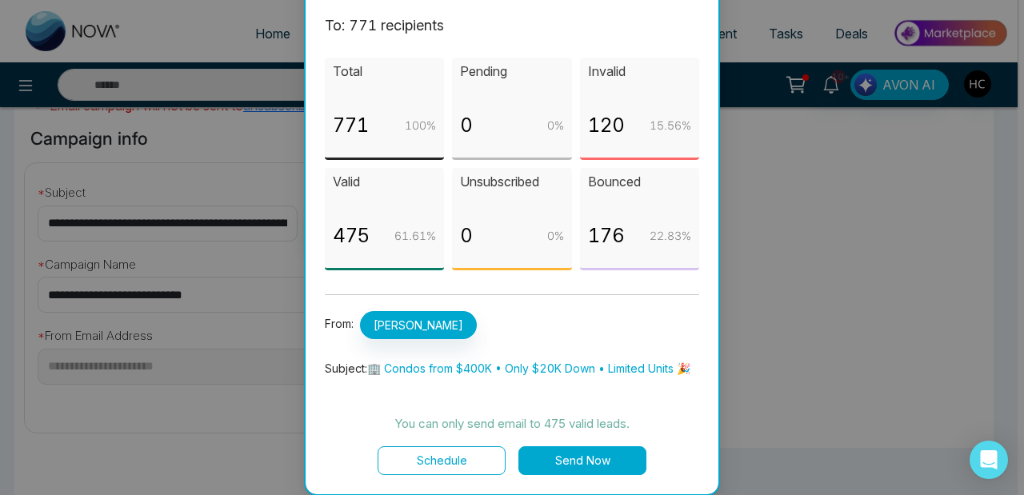
click at [556, 465] on button "Send Now" at bounding box center [582, 460] width 128 height 29
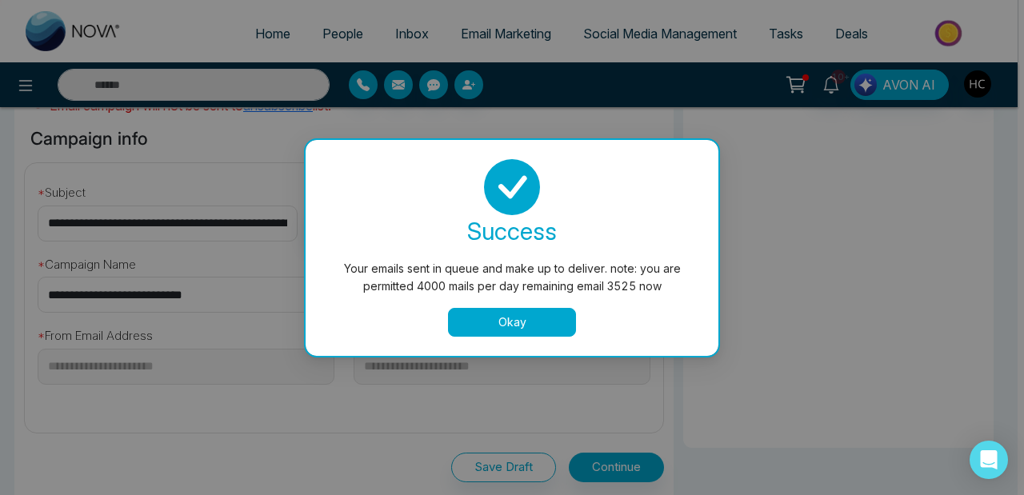
click at [556, 465] on div "Your emails sent in queue and make up to deliver. note: you are permitted 4000 …" at bounding box center [512, 247] width 1024 height 495
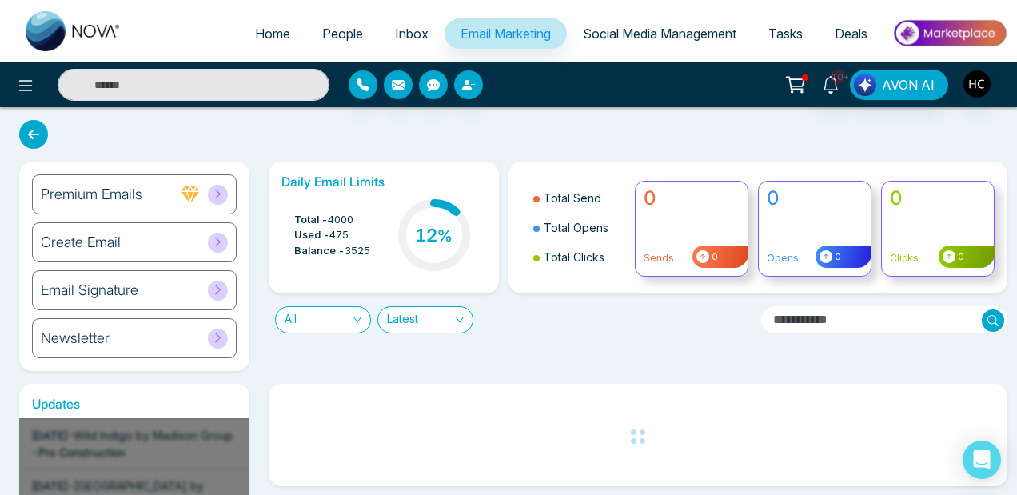
scroll to position [194, 0]
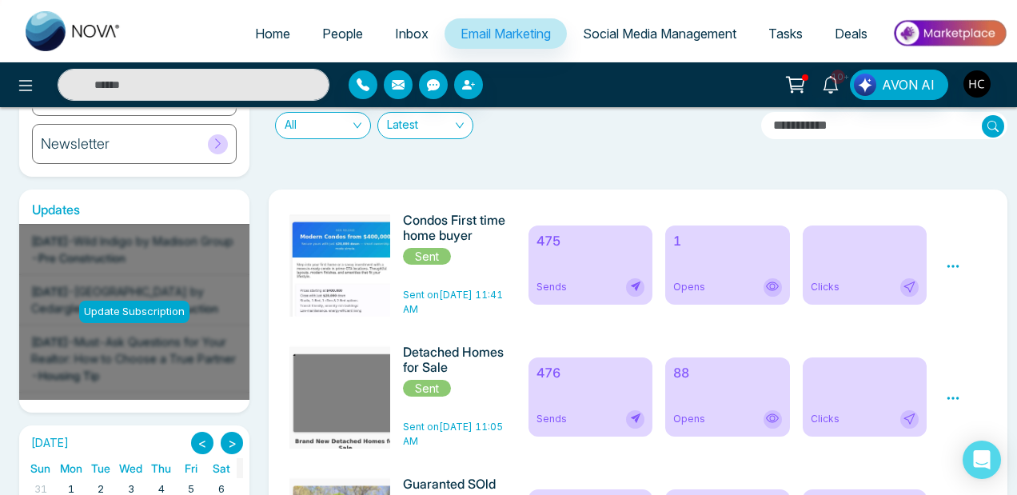
click at [724, 283] on div "Opens" at bounding box center [727, 287] width 109 height 18
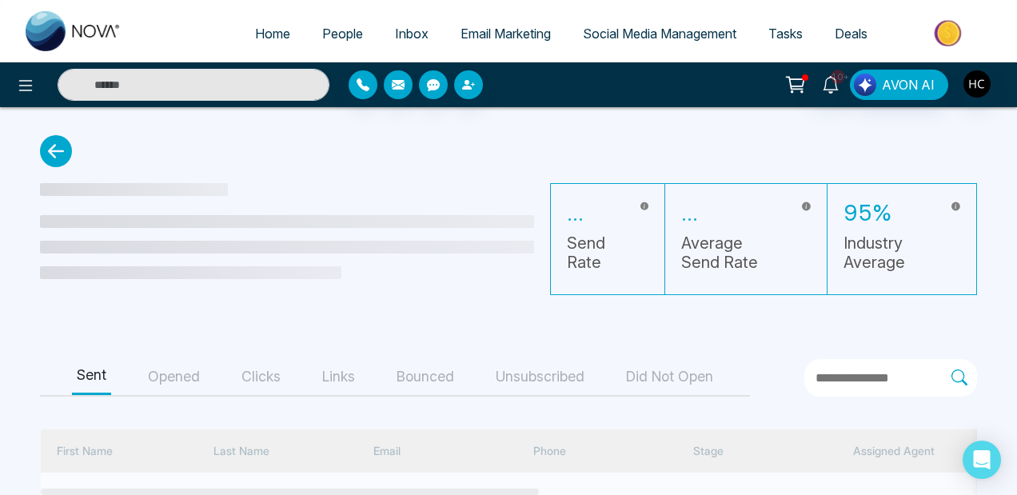
click at [186, 385] on button "Opened" at bounding box center [174, 377] width 62 height 36
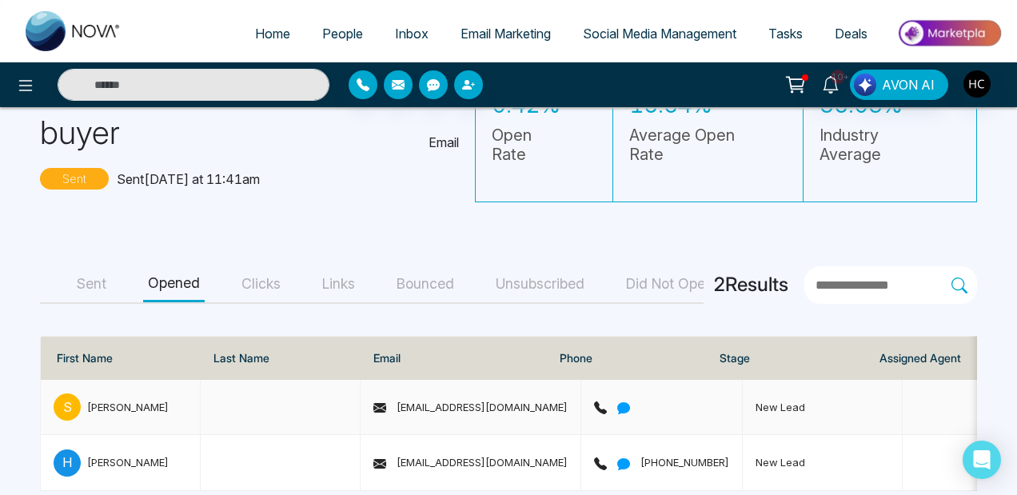
scroll to position [138, 0]
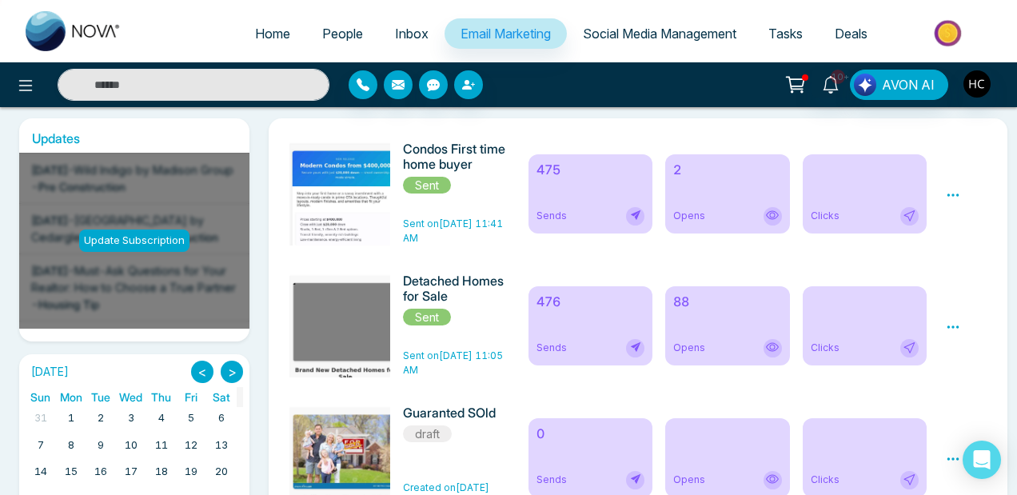
scroll to position [264, 0]
